Goal: Find specific page/section: Find specific page/section

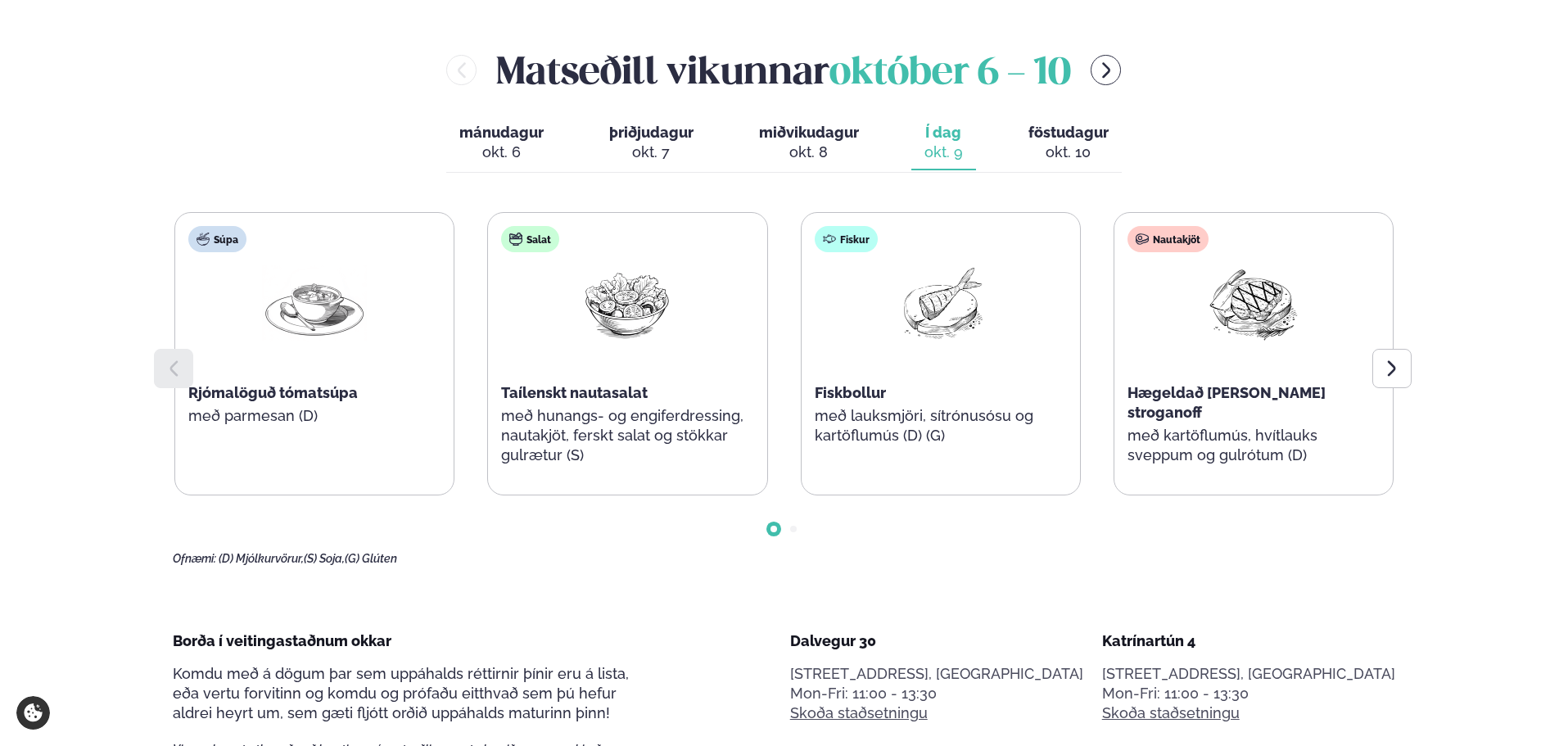
scroll to position [1064, 0]
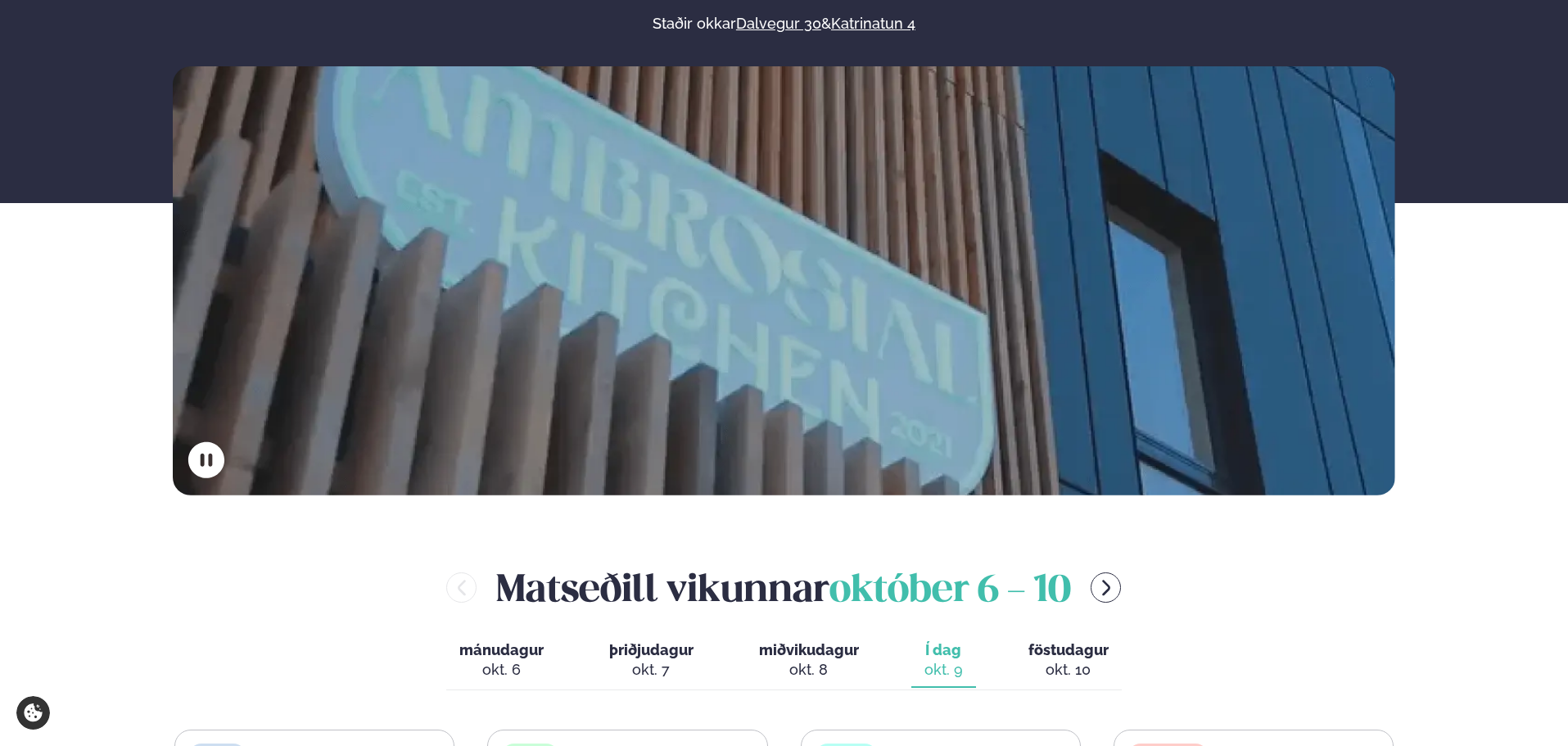
scroll to position [492, 0]
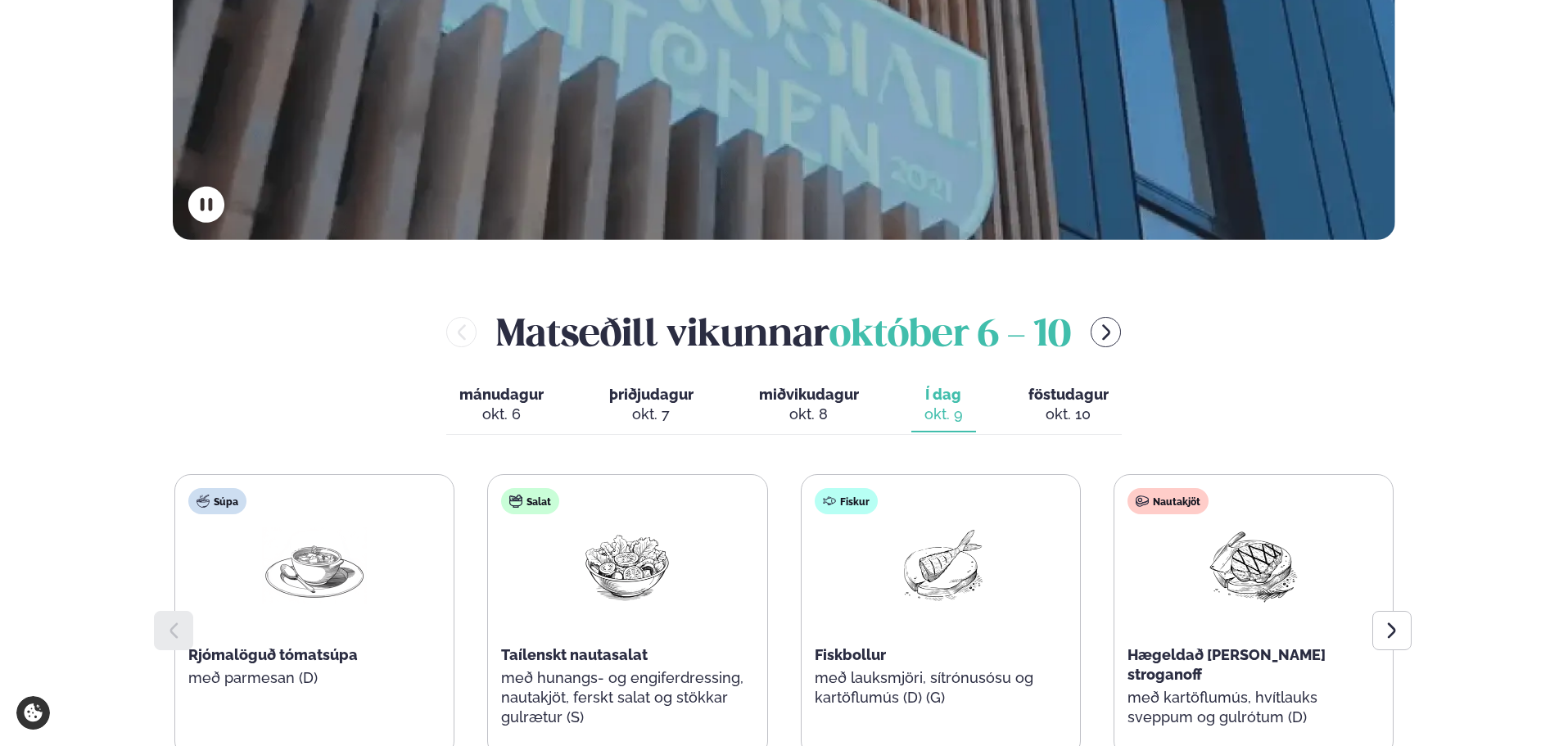
click at [1064, 404] on div "okt. 10" at bounding box center [1068, 414] width 80 height 20
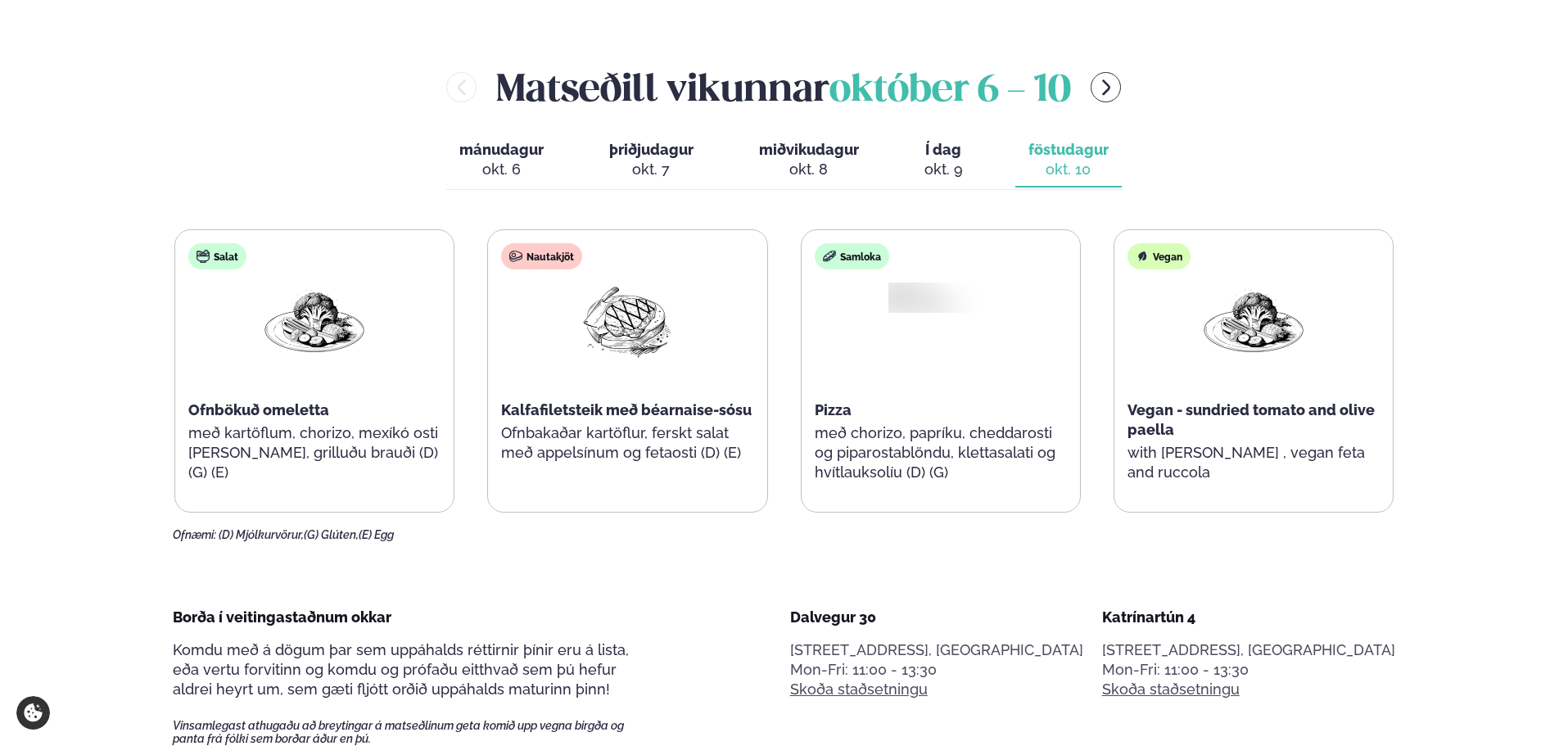
scroll to position [737, 0]
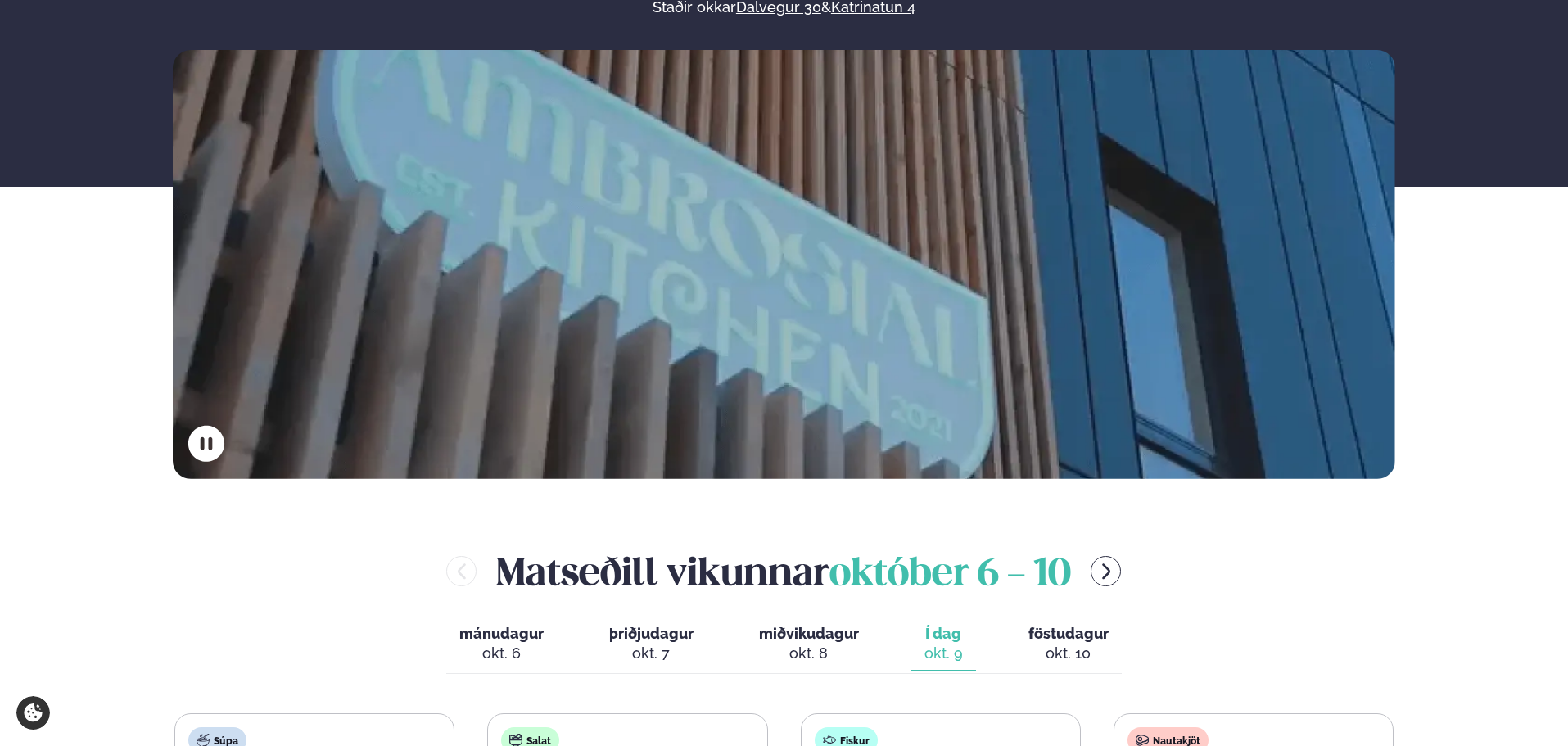
scroll to position [573, 0]
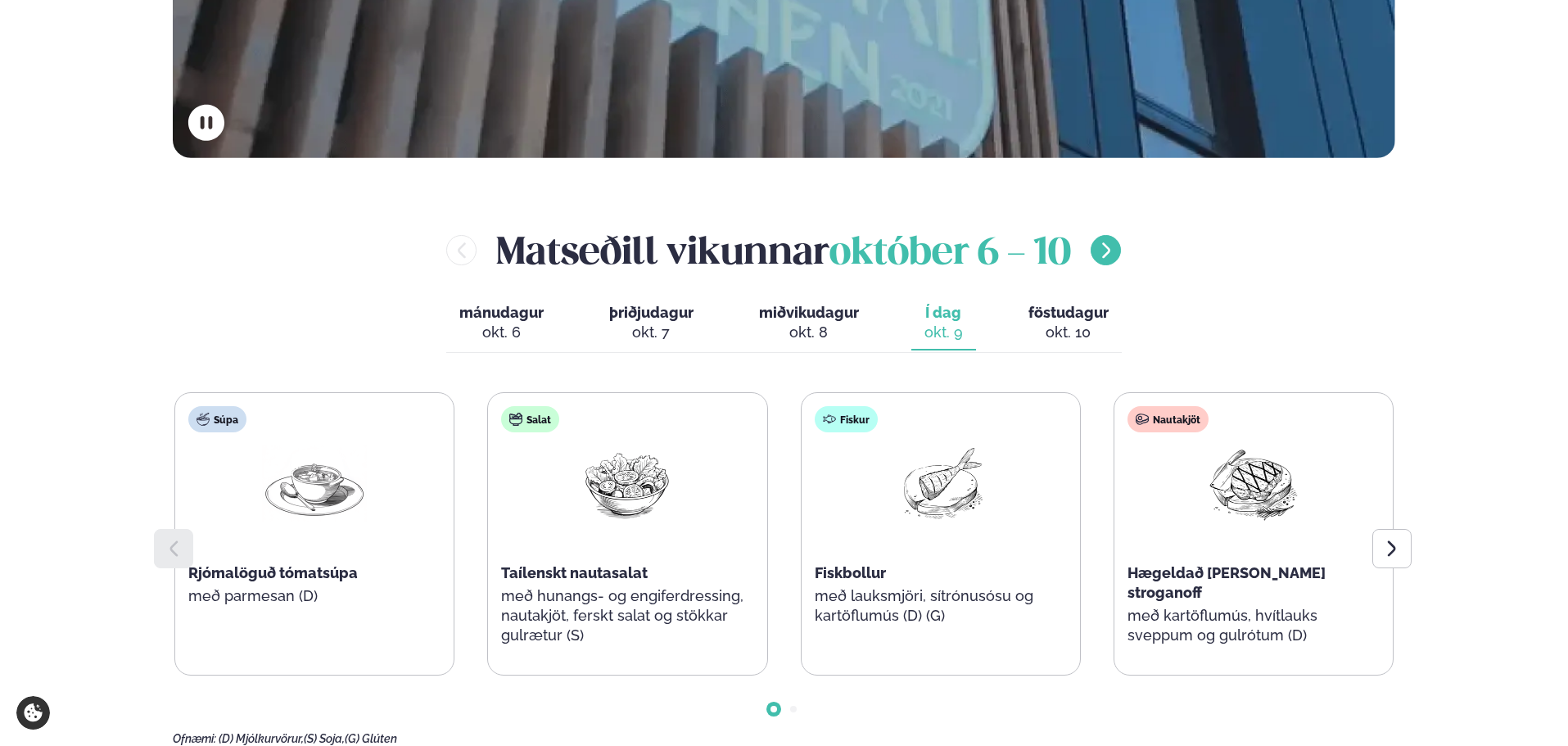
click at [1104, 244] on icon "menu-btn-right" at bounding box center [1106, 251] width 20 height 20
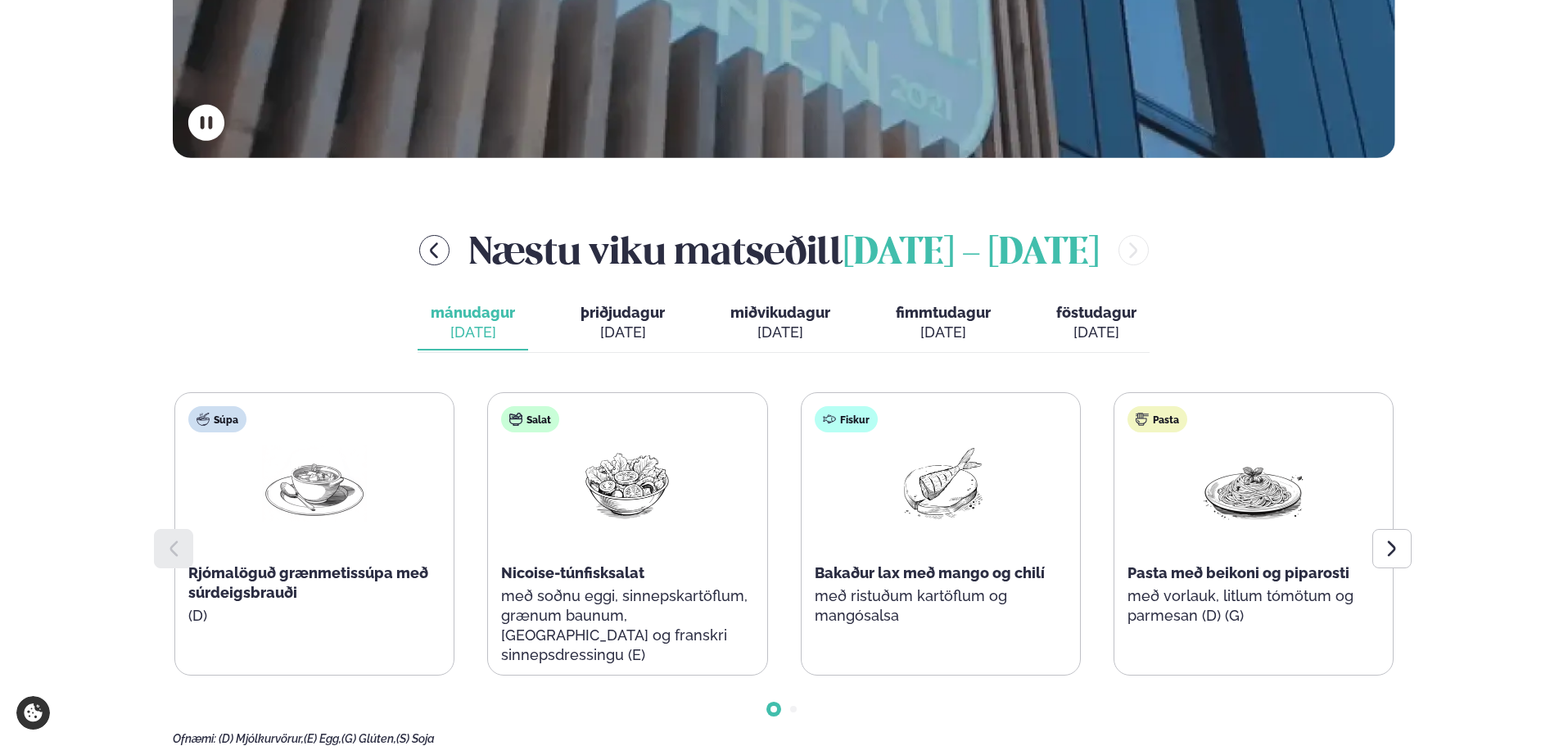
click at [1091, 308] on span "föstudagur" at bounding box center [1096, 312] width 80 height 17
